Goal: Navigation & Orientation: Find specific page/section

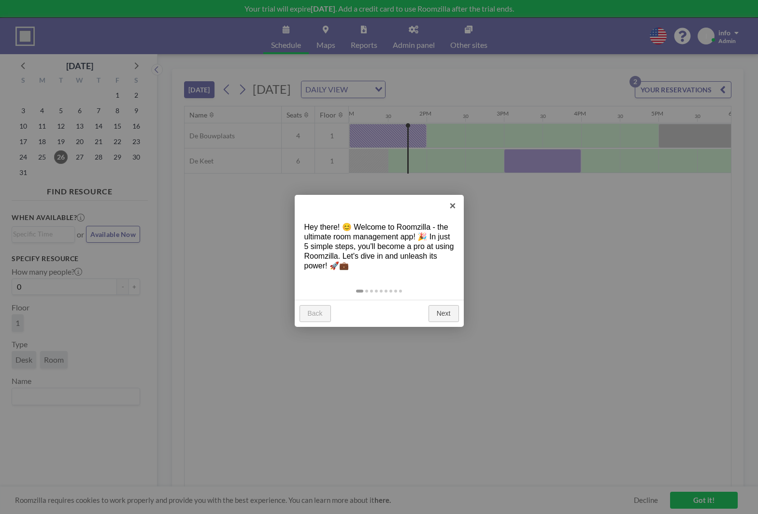
scroll to position [0, 1005]
click at [455, 207] on link "×" at bounding box center [453, 206] width 22 height 22
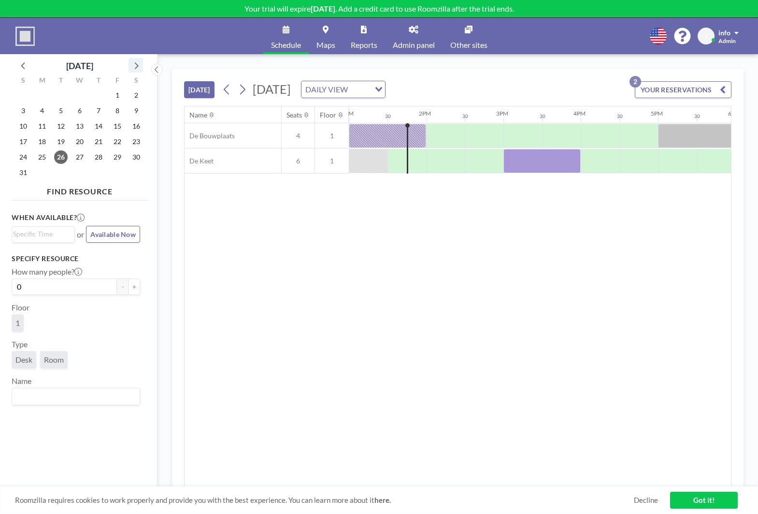
click at [136, 66] on icon at bounding box center [135, 65] width 13 height 13
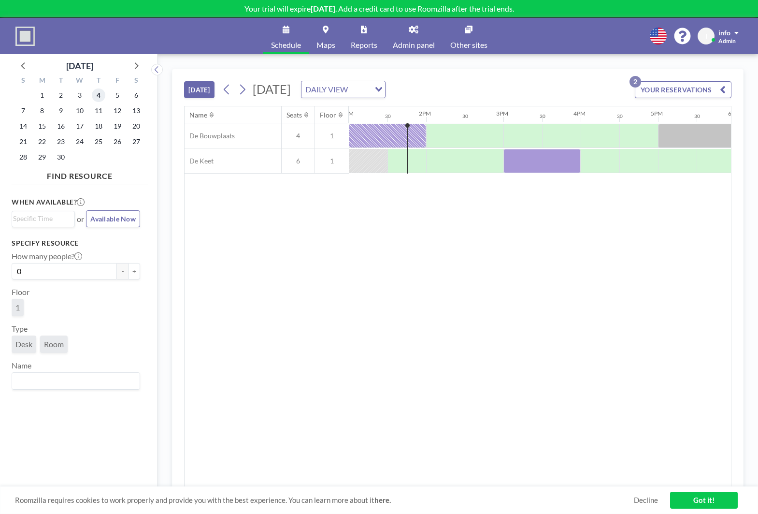
click at [100, 100] on span "4" at bounding box center [99, 95] width 14 height 14
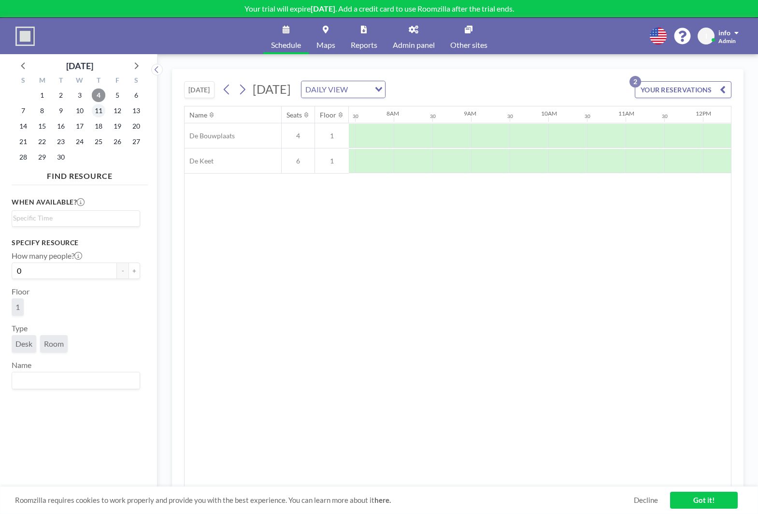
scroll to position [0, 580]
click at [97, 112] on span "11" at bounding box center [99, 111] width 14 height 14
click at [78, 111] on span "10" at bounding box center [80, 111] width 14 height 14
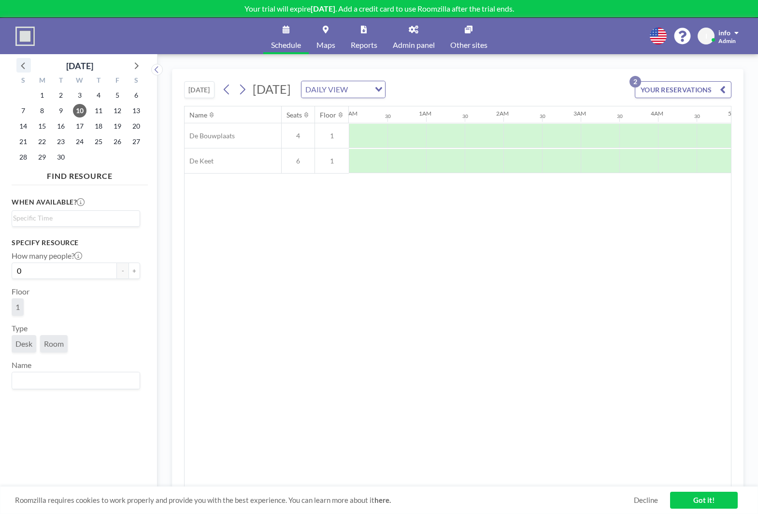
click at [21, 65] on icon at bounding box center [23, 65] width 13 height 13
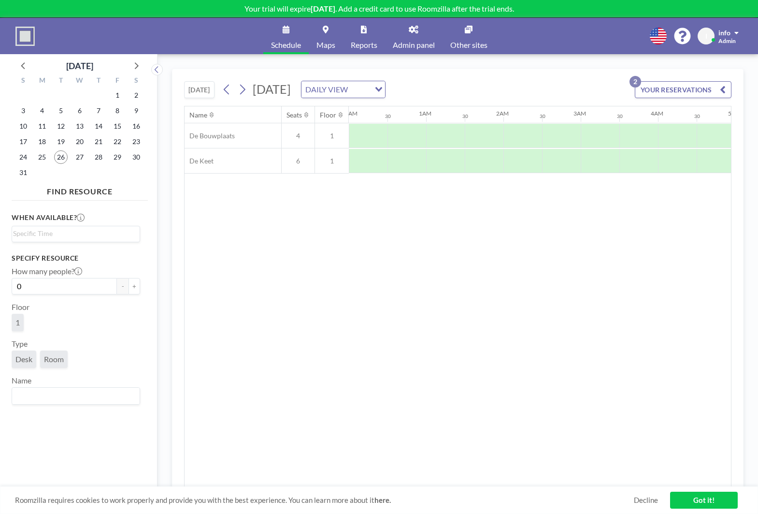
click at [291, 36] on link "Schedule" at bounding box center [285, 36] width 45 height 36
click at [329, 33] on link "Maps" at bounding box center [326, 36] width 34 height 36
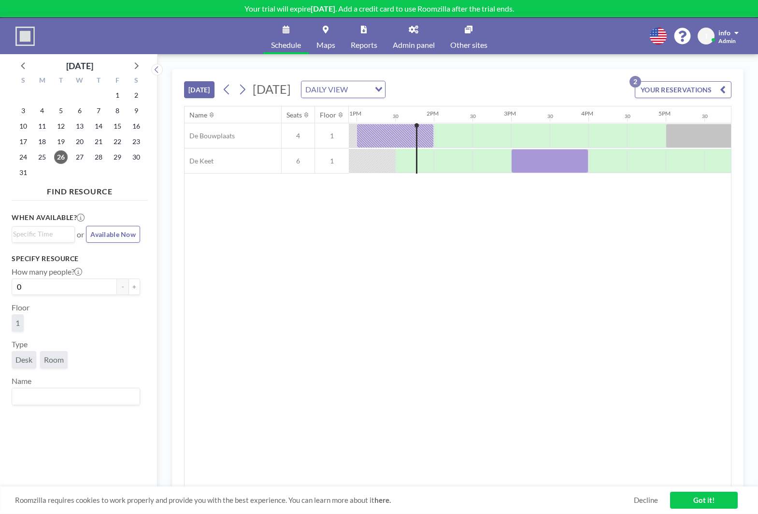
scroll to position [0, 1004]
click at [414, 32] on icon at bounding box center [414, 30] width 10 height 8
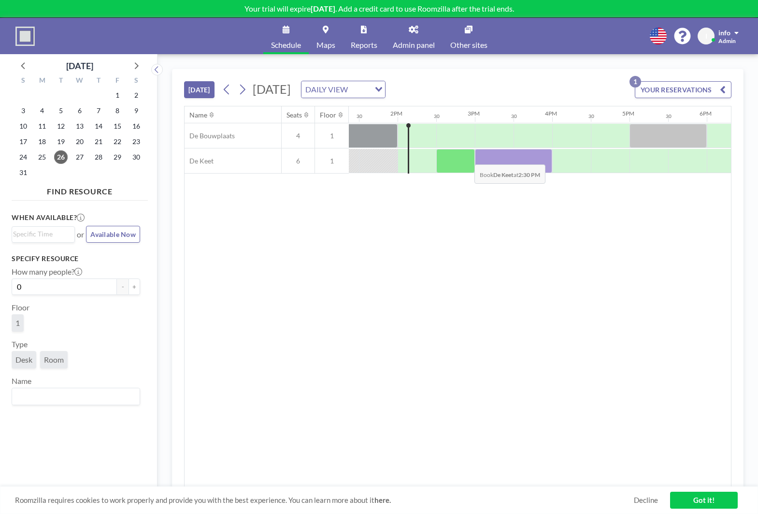
scroll to position [0, 1044]
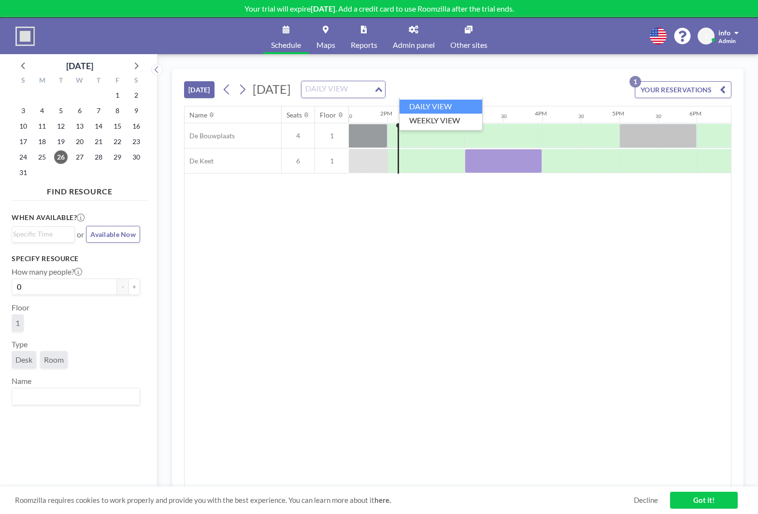
click at [385, 82] on div "Loading..." at bounding box center [379, 88] width 11 height 14
click at [455, 116] on li "WEEKLY VIEW" at bounding box center [441, 121] width 83 height 14
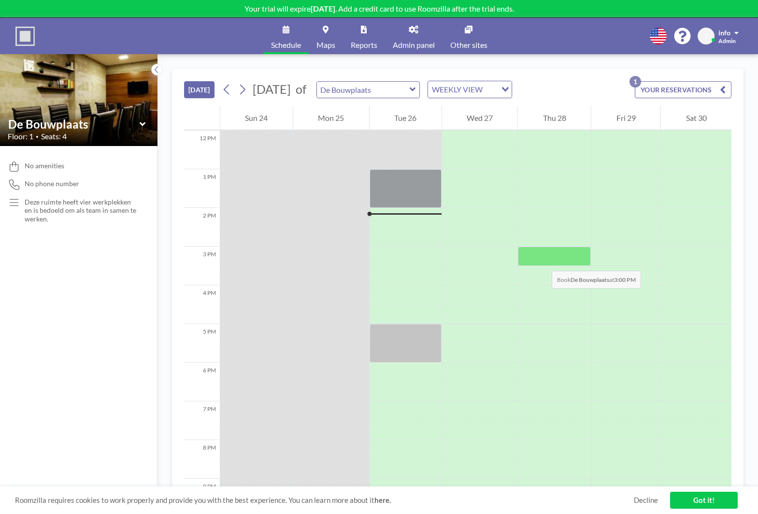
scroll to position [481, 0]
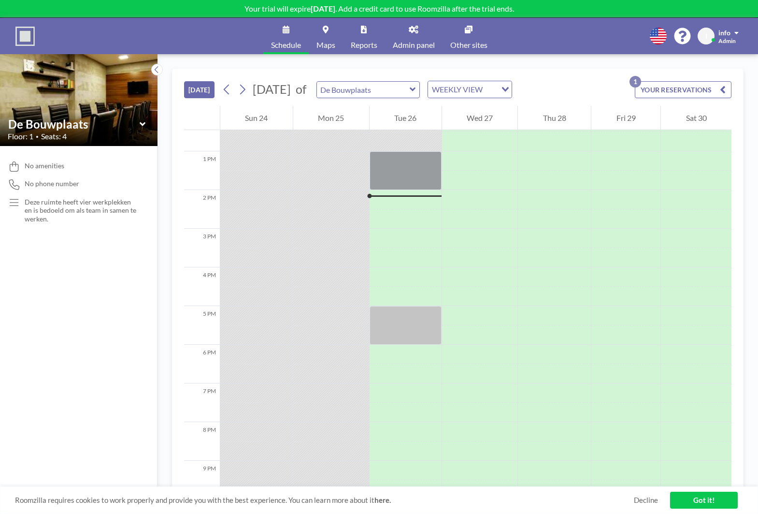
click at [723, 93] on icon "button" at bounding box center [723, 90] width 6 height 12
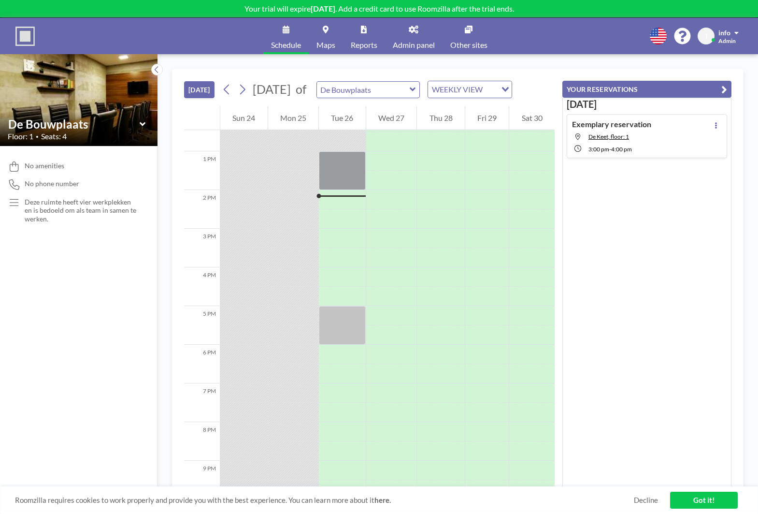
click at [725, 89] on icon "button" at bounding box center [724, 90] width 6 height 12
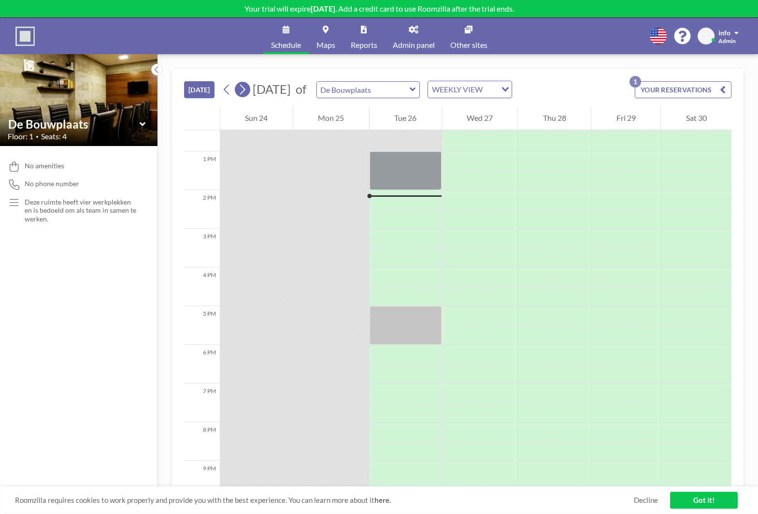
click at [249, 88] on button at bounding box center [242, 89] width 15 height 15
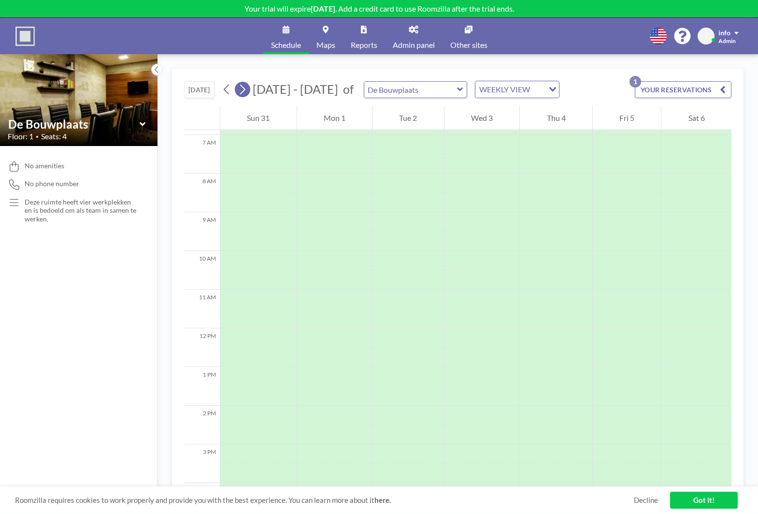
scroll to position [290, 0]
click at [247, 92] on icon at bounding box center [242, 89] width 9 height 14
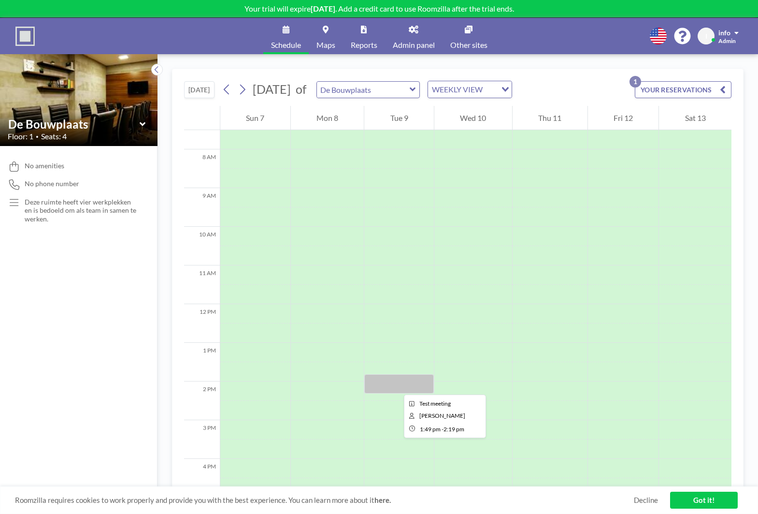
click at [396, 386] on div at bounding box center [399, 383] width 70 height 19
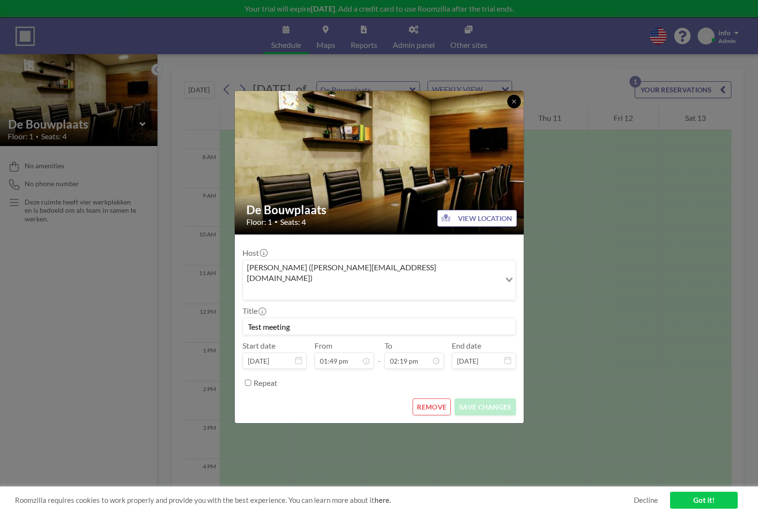
click at [516, 104] on icon at bounding box center [514, 102] width 6 height 6
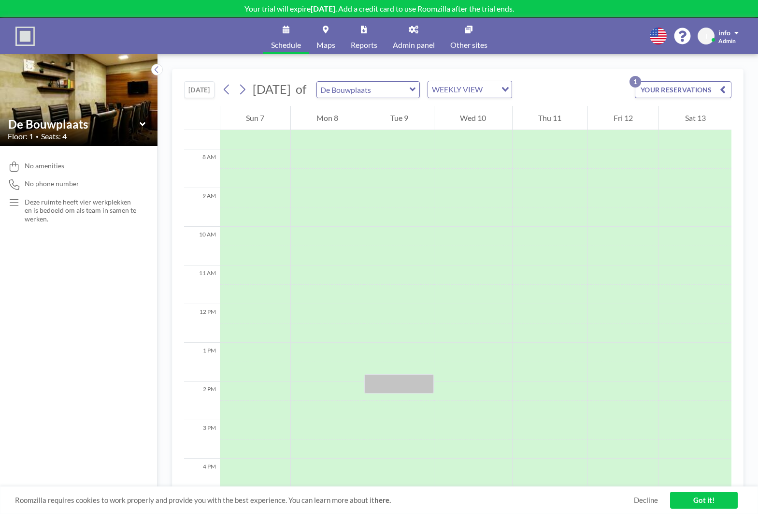
click at [143, 125] on icon at bounding box center [142, 124] width 6 height 4
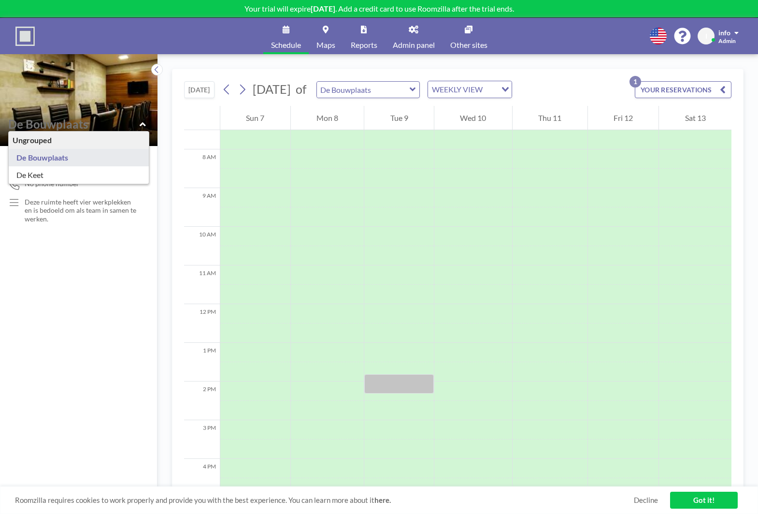
click at [288, 36] on link "Schedule" at bounding box center [285, 36] width 45 height 36
click at [288, 34] on link "Schedule" at bounding box center [285, 36] width 45 height 36
click at [24, 36] on img at bounding box center [24, 36] width 19 height 19
click at [24, 40] on img at bounding box center [24, 36] width 19 height 19
click at [44, 259] on div "No amenities No phone number Deze ruimte heeft vier werkplekken en is bedoeld o…" at bounding box center [78, 330] width 157 height 368
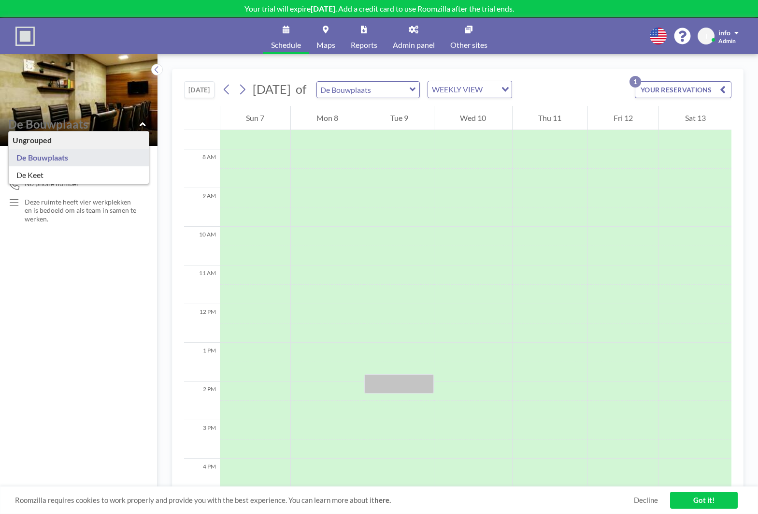
click at [27, 138] on div "Ungrouped" at bounding box center [79, 139] width 140 height 17
click at [418, 29] on icon at bounding box center [414, 30] width 10 height 8
